Goal: Task Accomplishment & Management: Manage account settings

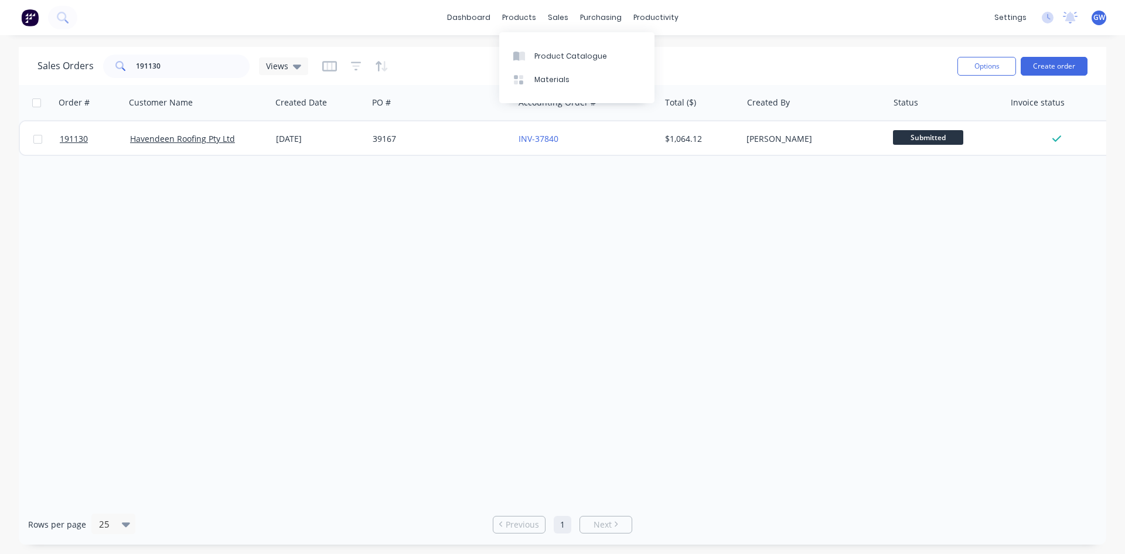
click at [257, 25] on div "dashboard products sales purchasing productivity dashboard products Product Cat…" at bounding box center [562, 17] width 1125 height 35
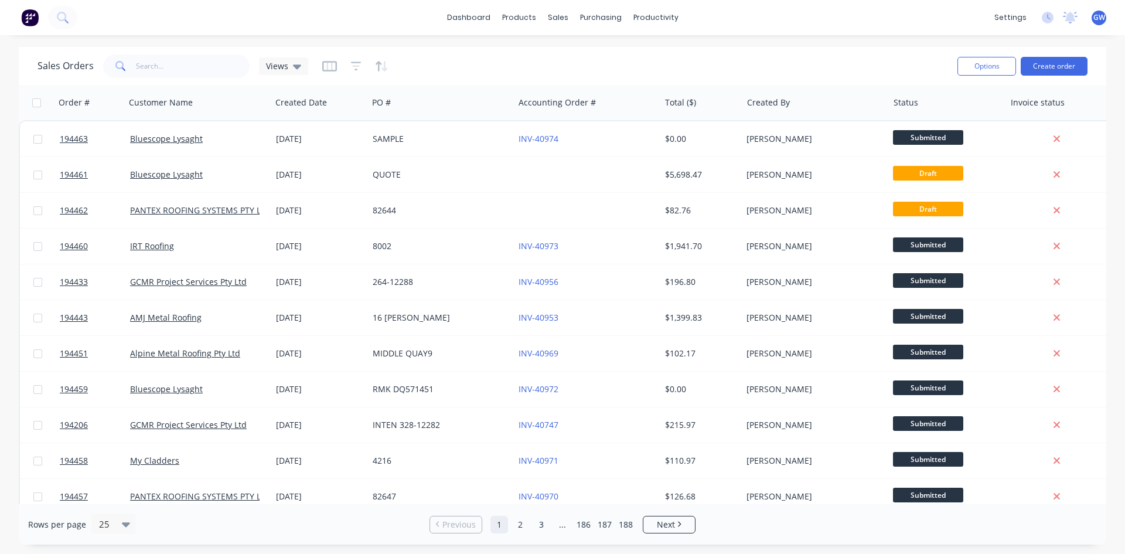
click at [257, 32] on div "dashboard products sales purchasing productivity dashboard products Product Cat…" at bounding box center [562, 17] width 1125 height 35
